Goal: Task Accomplishment & Management: Book appointment/travel/reservation

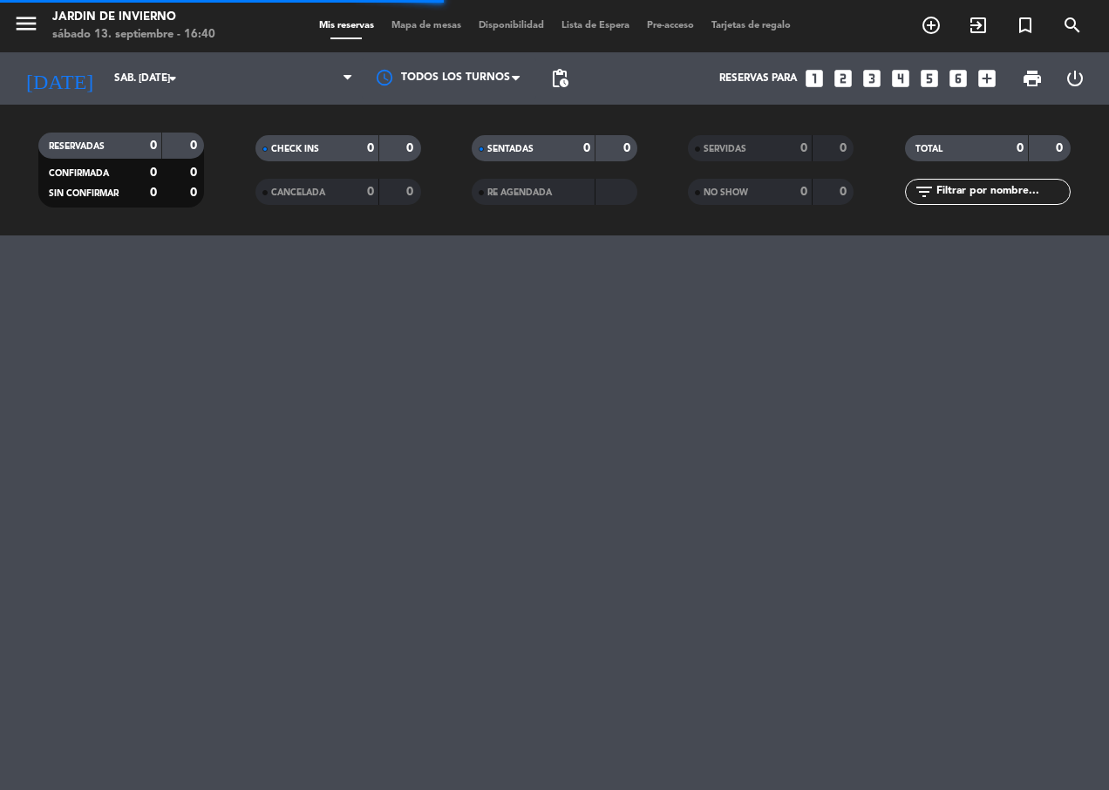
click at [934, 31] on icon "add_circle_outline" at bounding box center [931, 25] width 21 height 21
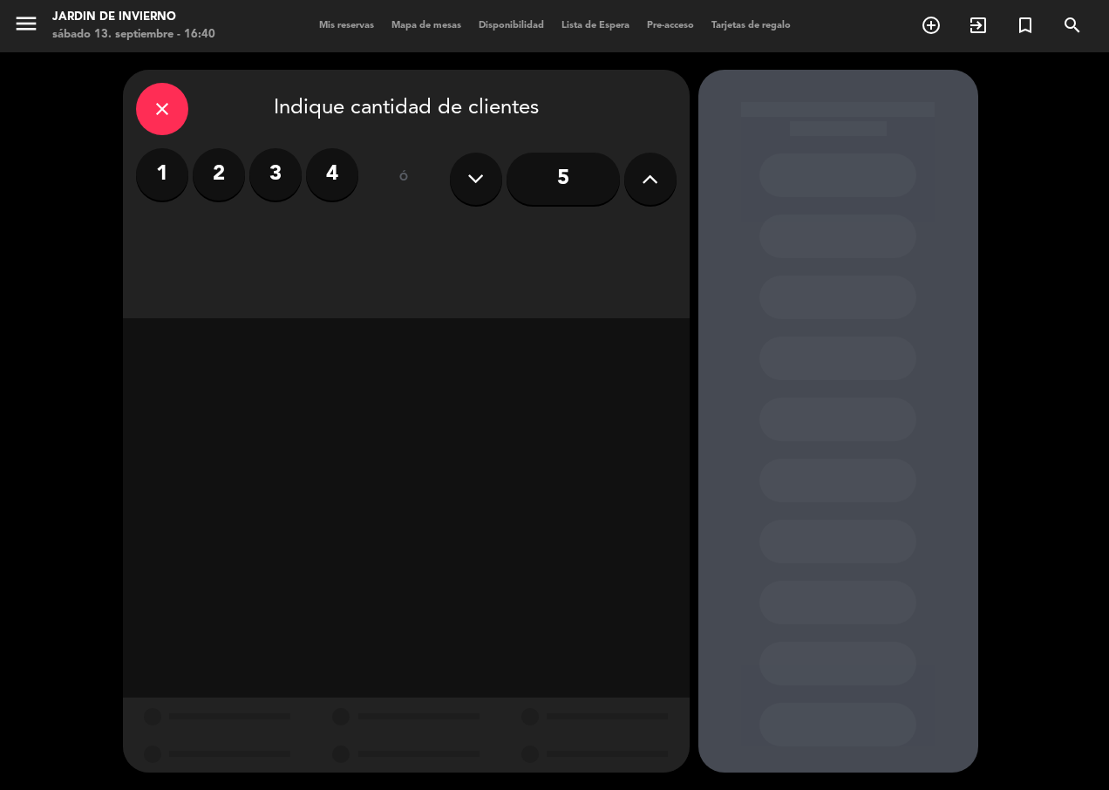
click at [486, 192] on button at bounding box center [476, 179] width 52 height 52
click at [474, 188] on icon at bounding box center [475, 179] width 17 height 26
click at [572, 177] on input "5" at bounding box center [563, 179] width 113 height 52
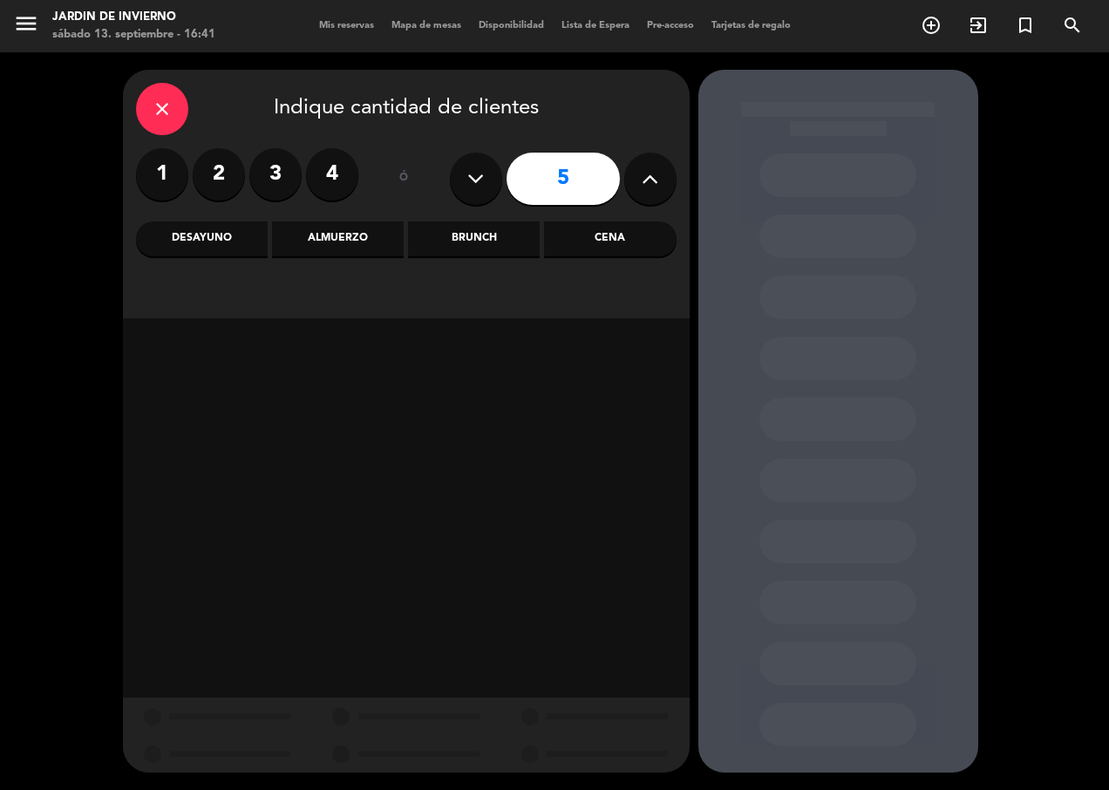
click at [500, 183] on button at bounding box center [476, 179] width 52 height 52
click at [473, 181] on icon at bounding box center [475, 179] width 17 height 26
click at [422, 184] on div "ó" at bounding box center [404, 178] width 57 height 61
click at [474, 182] on icon at bounding box center [475, 179] width 17 height 26
click at [298, 242] on div "Almuerzo" at bounding box center [338, 239] width 132 height 35
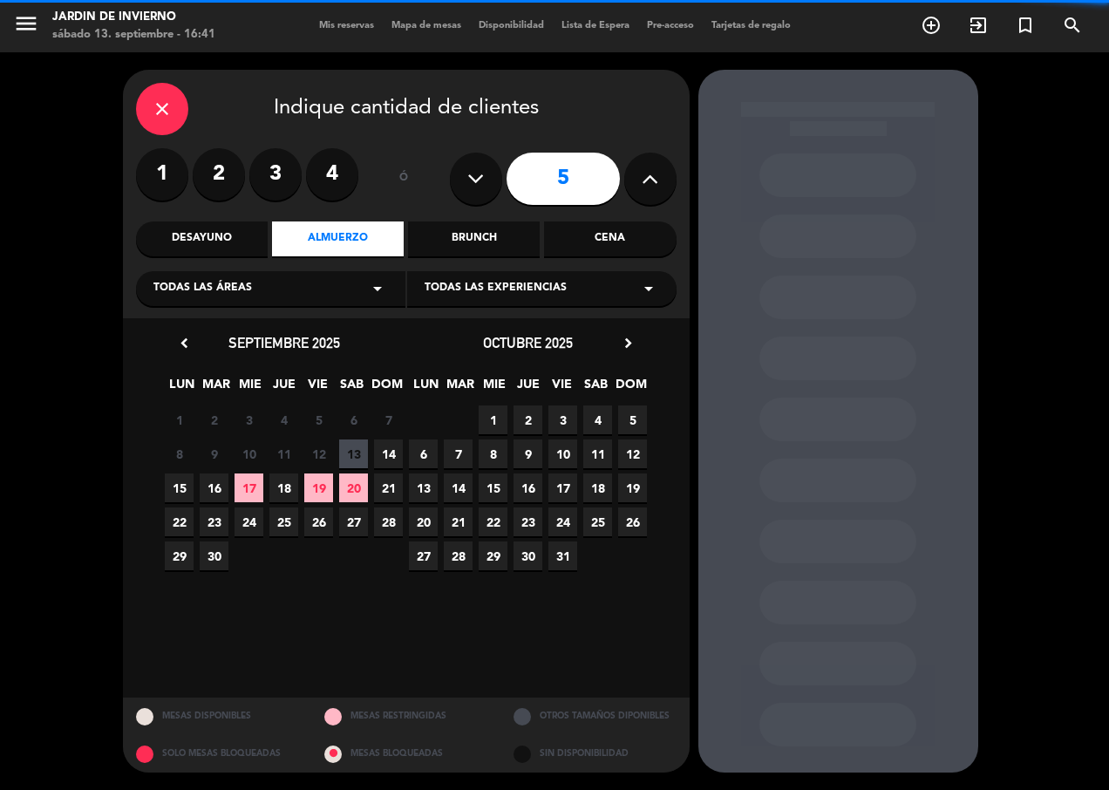
click at [471, 183] on icon at bounding box center [475, 179] width 17 height 26
click at [549, 178] on input "5" at bounding box center [563, 179] width 113 height 52
click at [325, 174] on label "4" at bounding box center [332, 174] width 52 height 52
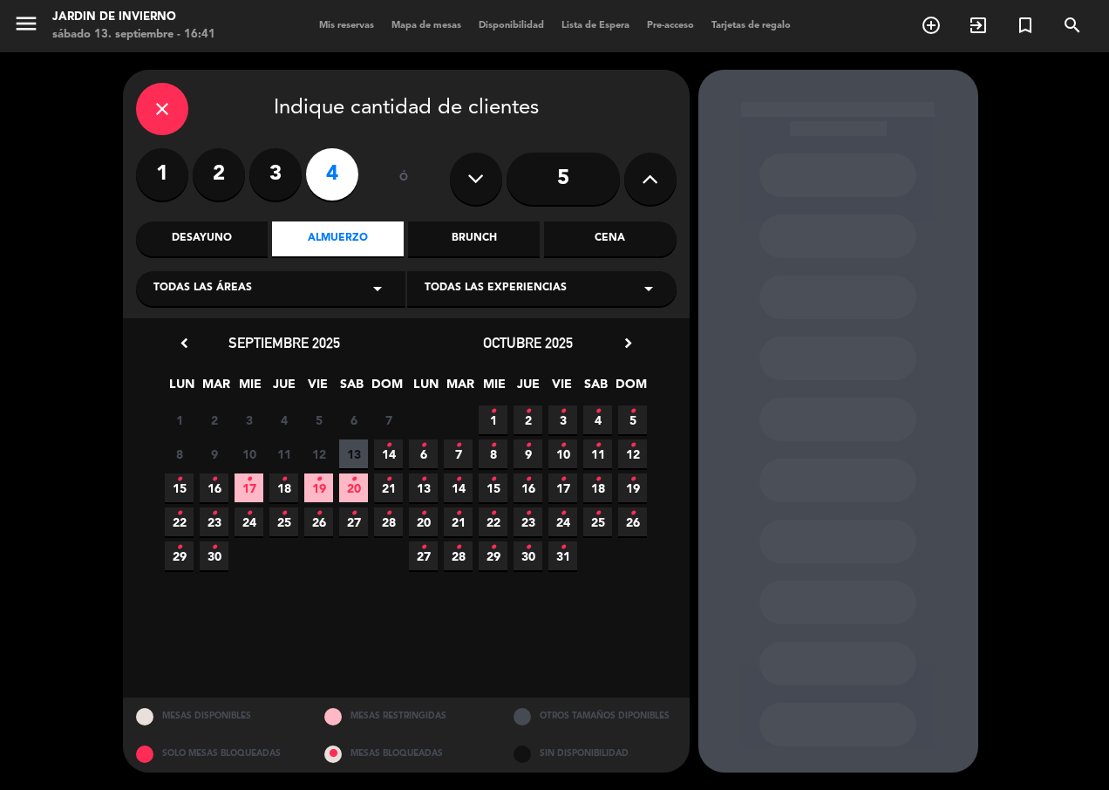
click at [222, 493] on span "16 •" at bounding box center [214, 488] width 29 height 29
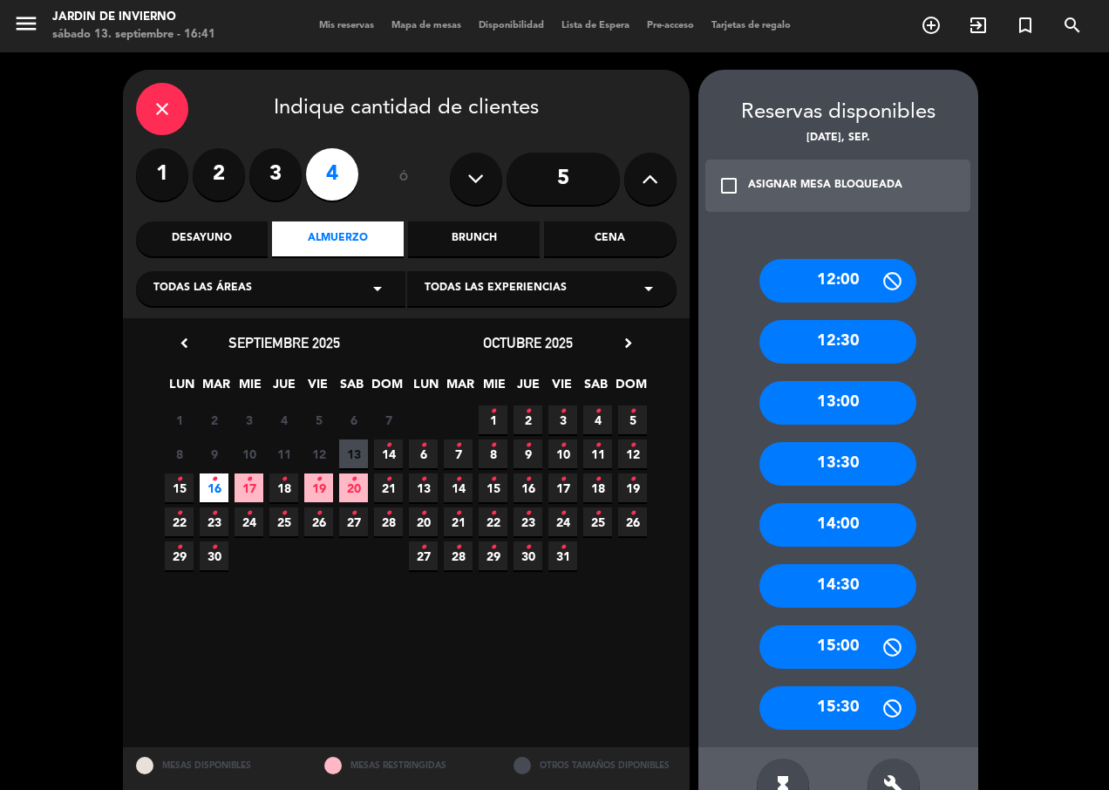
click at [873, 392] on div "13:00" at bounding box center [838, 403] width 157 height 44
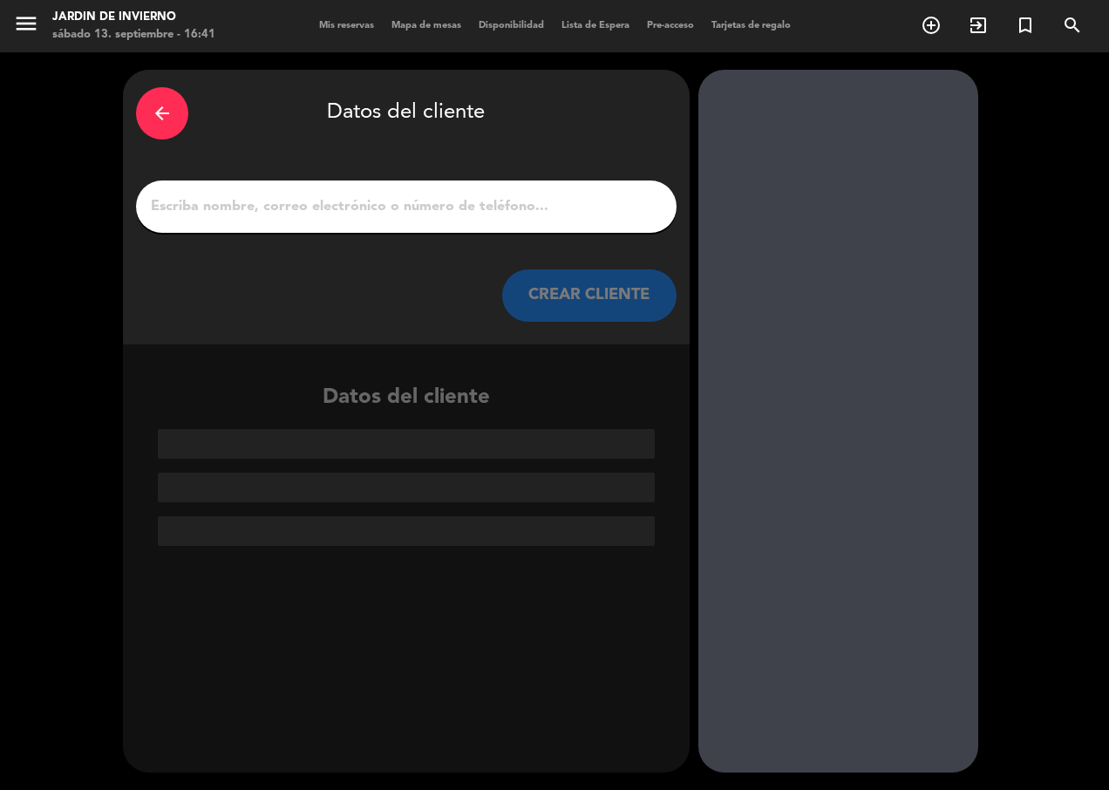
click at [446, 213] on input "1" at bounding box center [406, 206] width 515 height 24
paste input "[PERSON_NAME]"
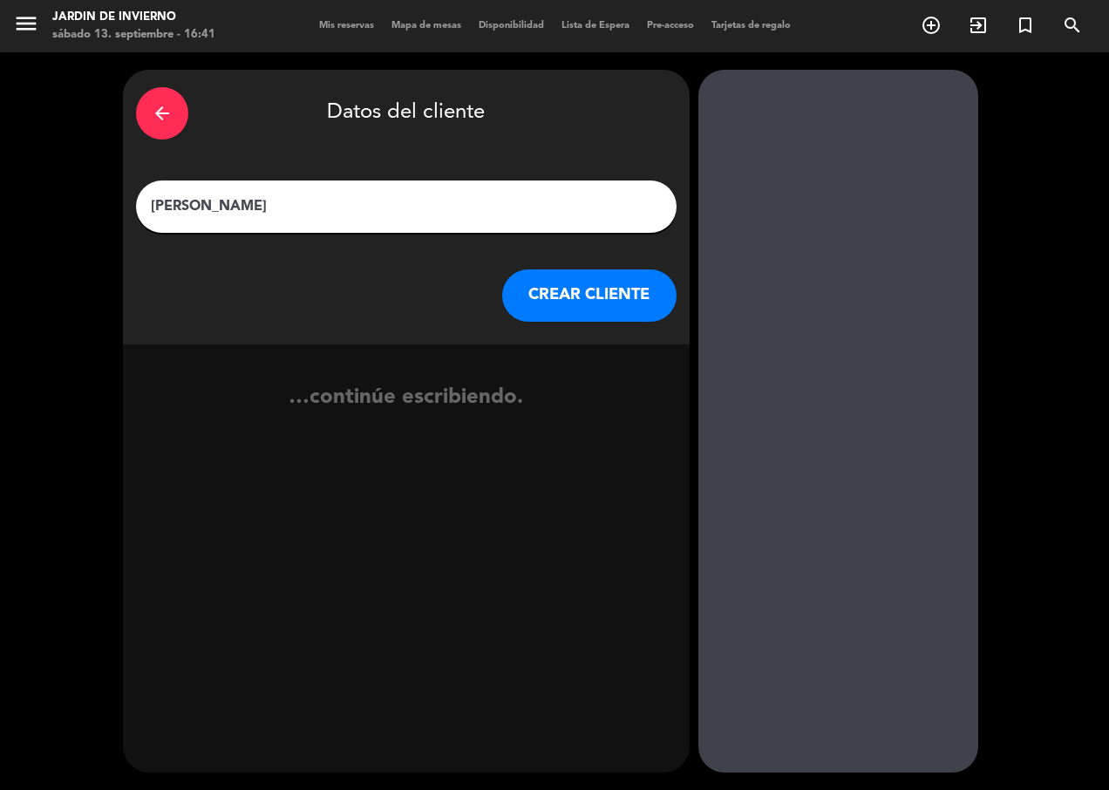
type input "[PERSON_NAME]"
click at [594, 307] on button "CREAR CLIENTE" at bounding box center [589, 295] width 174 height 52
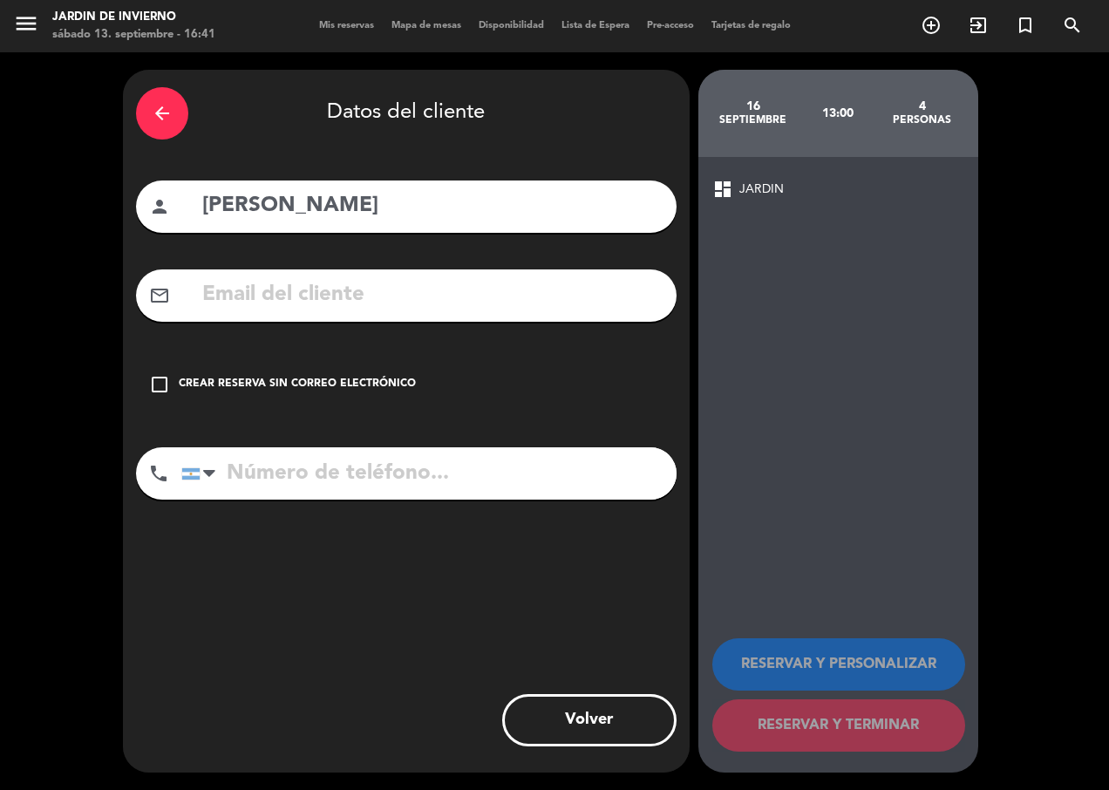
click at [382, 465] on input "tel" at bounding box center [428, 473] width 495 height 52
click at [330, 382] on div "Crear reserva sin correo electrónico" at bounding box center [297, 384] width 237 height 17
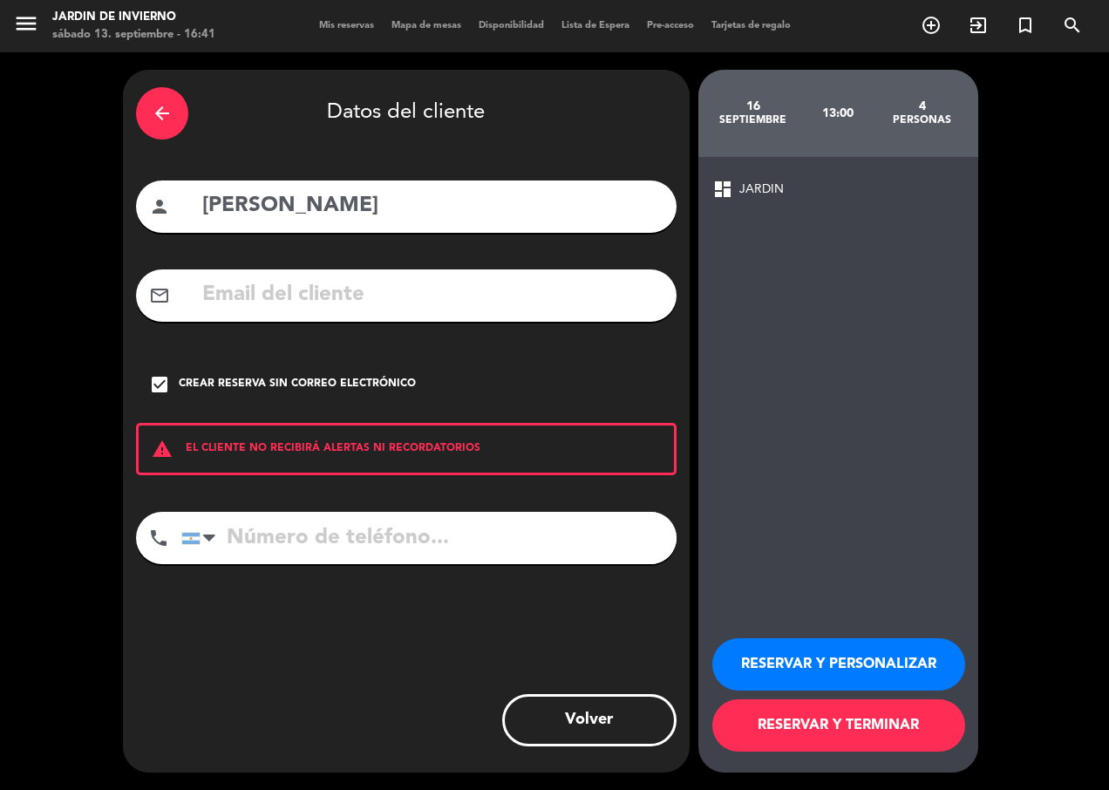
click at [903, 678] on button "RESERVAR Y PERSONALIZAR" at bounding box center [839, 664] width 253 height 52
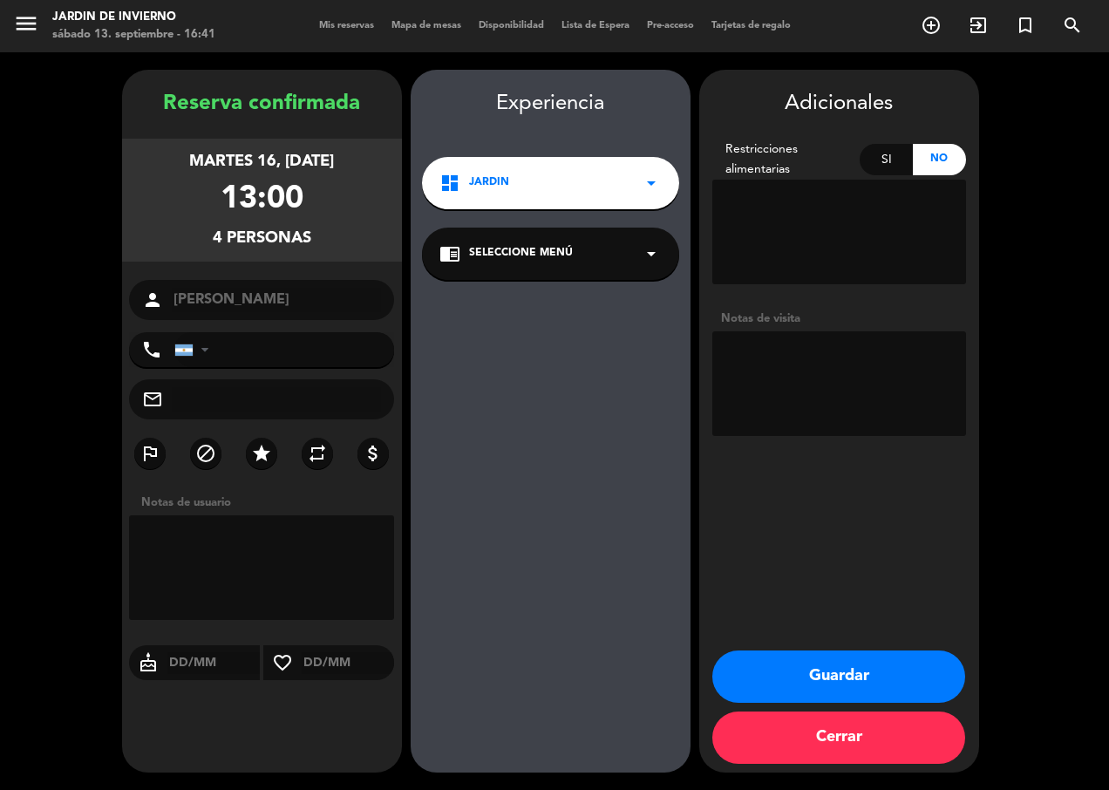
click at [887, 695] on button "Guardar" at bounding box center [839, 677] width 253 height 52
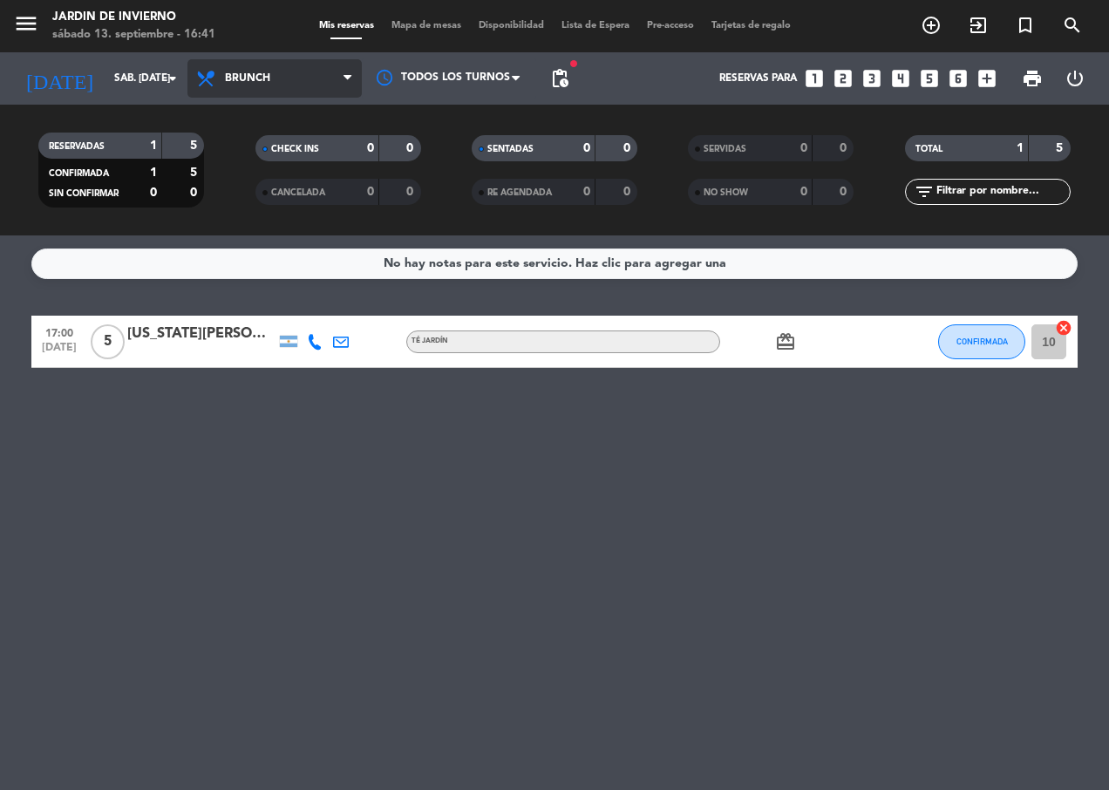
click at [262, 80] on span "Brunch" at bounding box center [247, 78] width 45 height 12
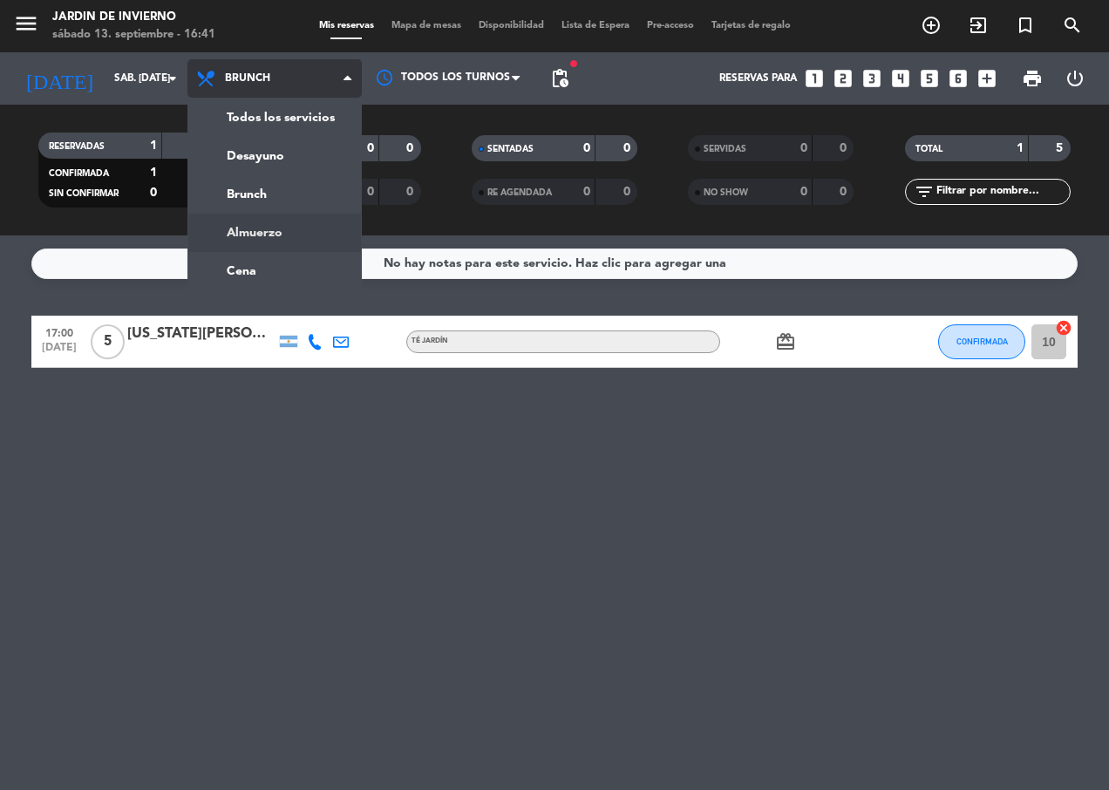
click at [285, 228] on div "menu JARDIN DE INVIERNO sábado 13. septiembre - 16:41 Mis reservas Mapa de mesa…" at bounding box center [554, 117] width 1109 height 235
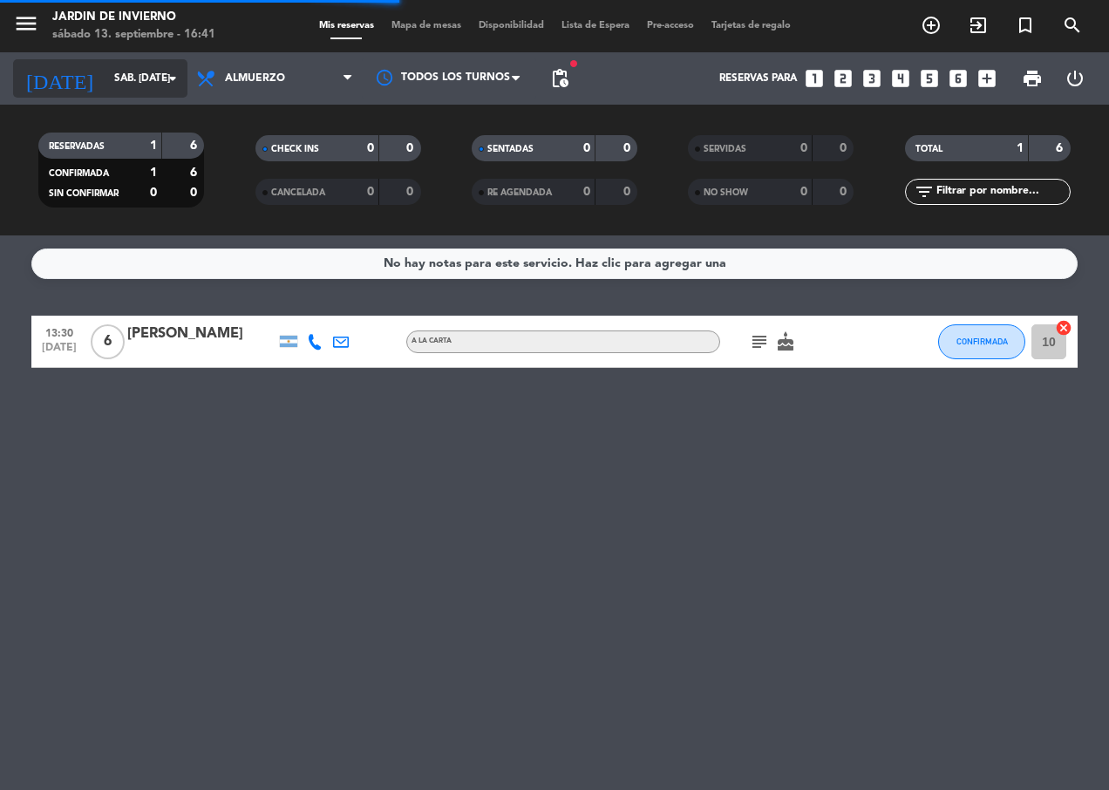
click at [149, 83] on input "sáb. [DATE]" at bounding box center [175, 79] width 138 height 30
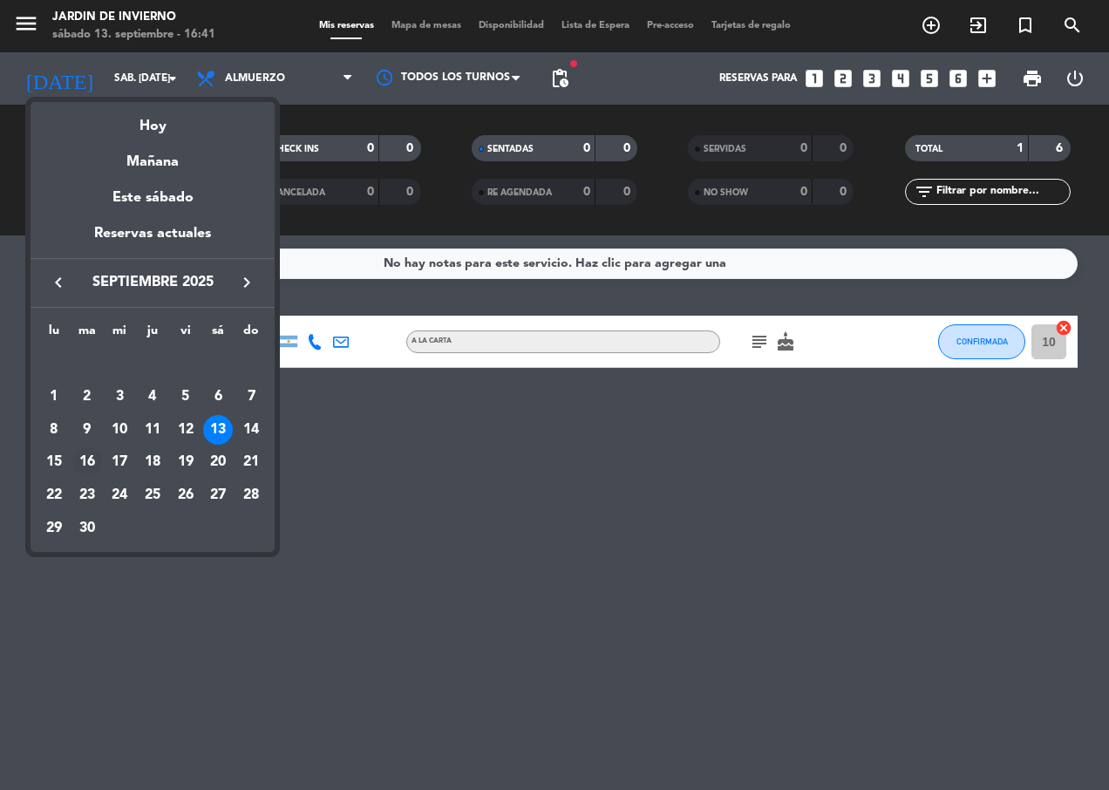
click at [88, 467] on div "16" at bounding box center [87, 462] width 30 height 30
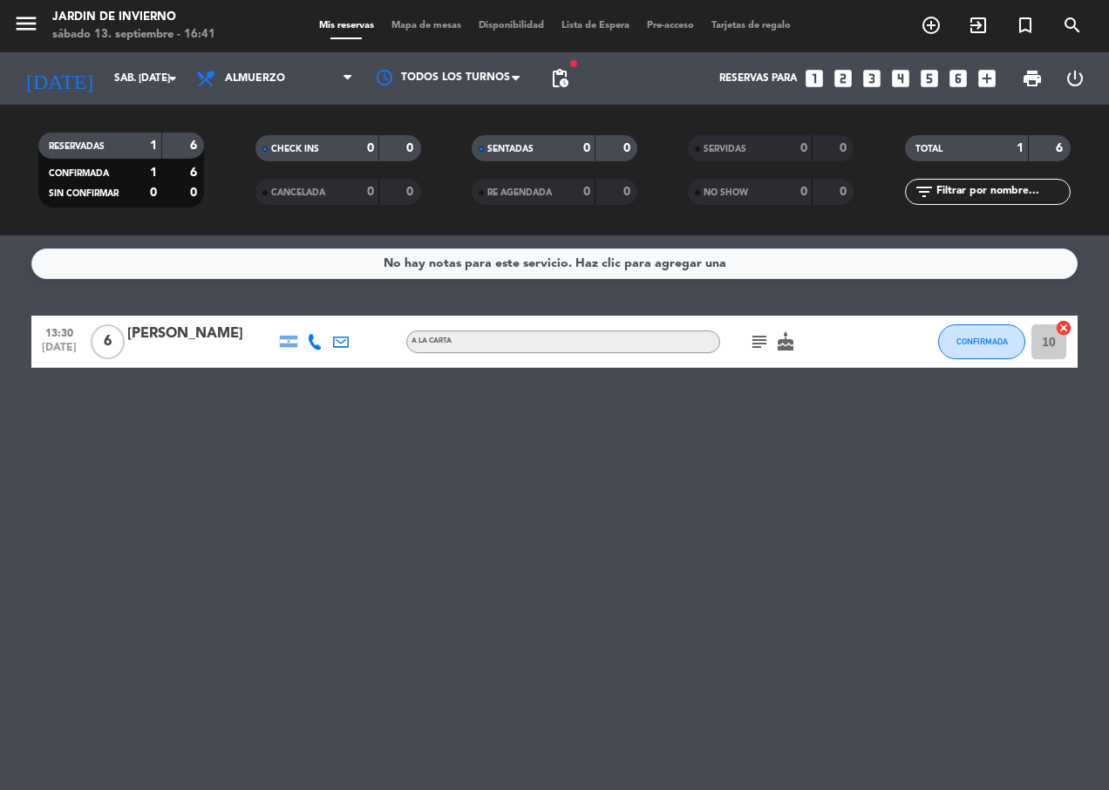
type input "[DATE] sep."
